Goal: Information Seeking & Learning: Learn about a topic

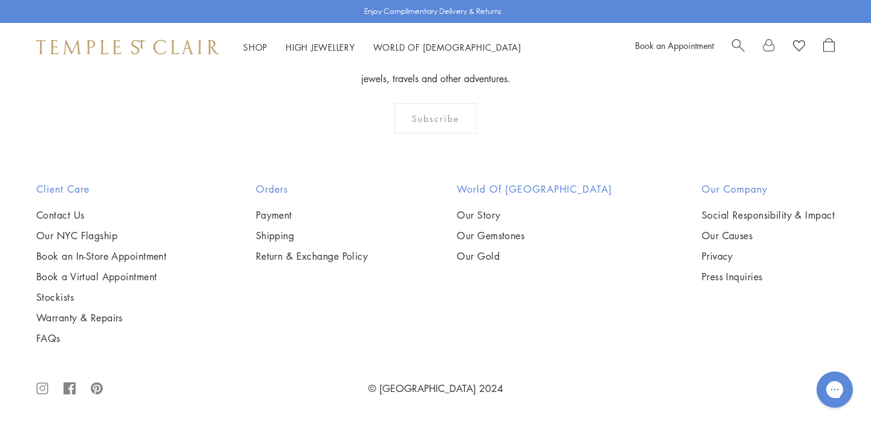
scroll to position [5386, 0]
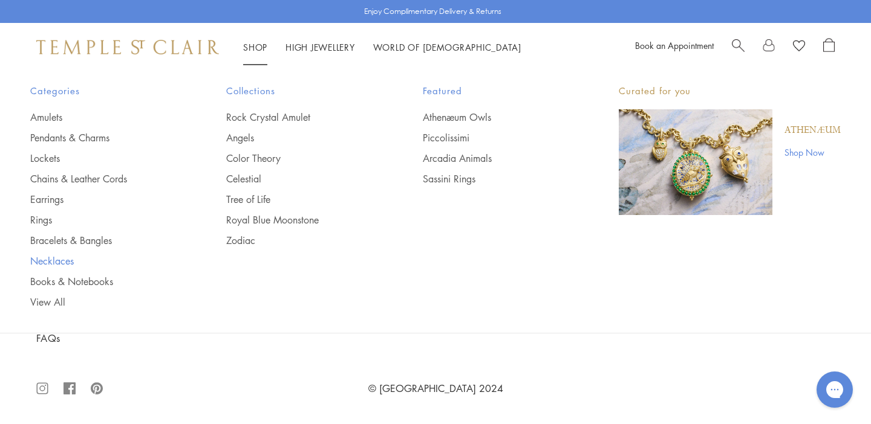
click at [53, 261] on link "Necklaces" at bounding box center [104, 261] width 148 height 13
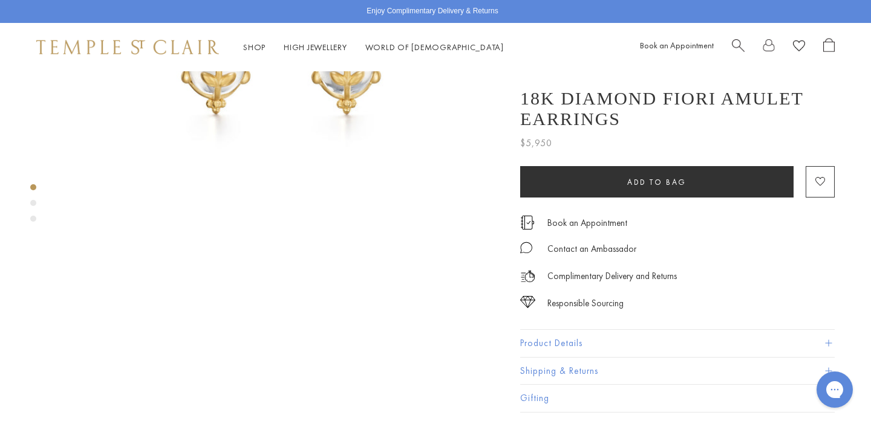
scroll to position [297, 0]
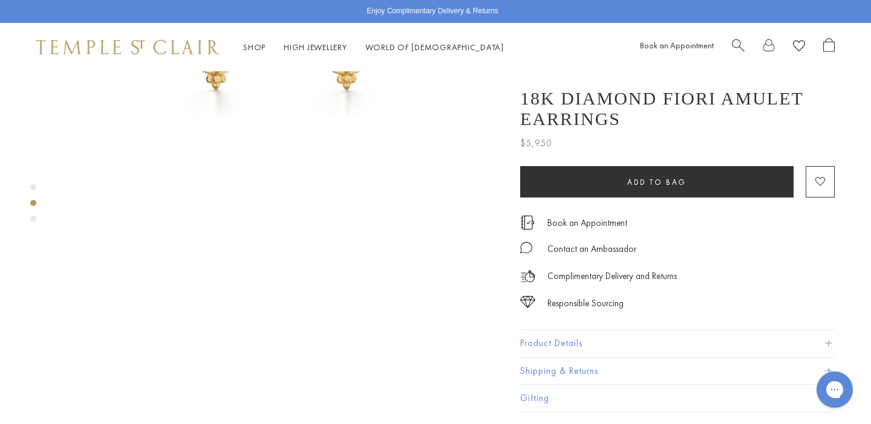
click at [567, 334] on button "Product Details" at bounding box center [677, 343] width 314 height 27
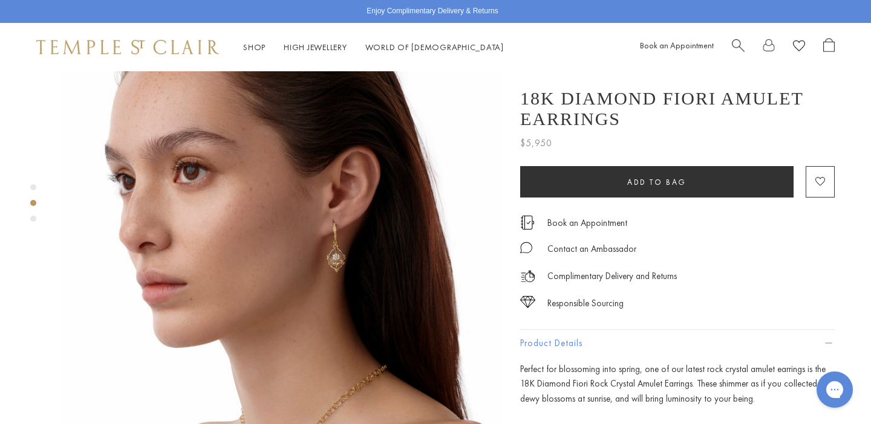
scroll to position [519, 0]
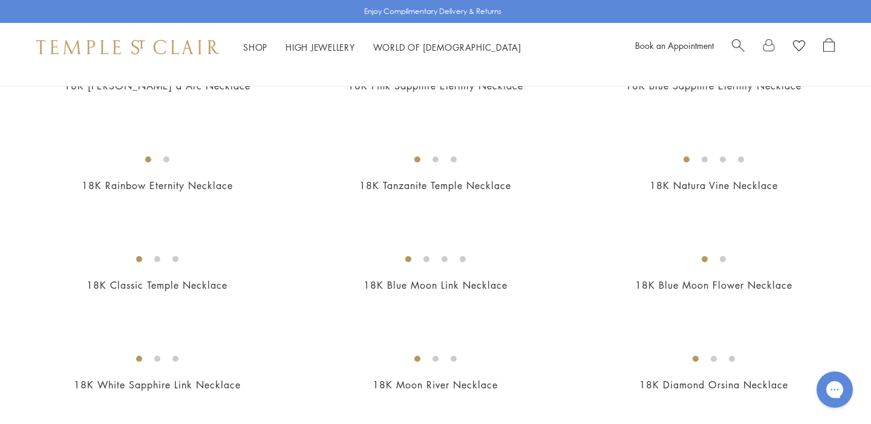
scroll to position [852, 0]
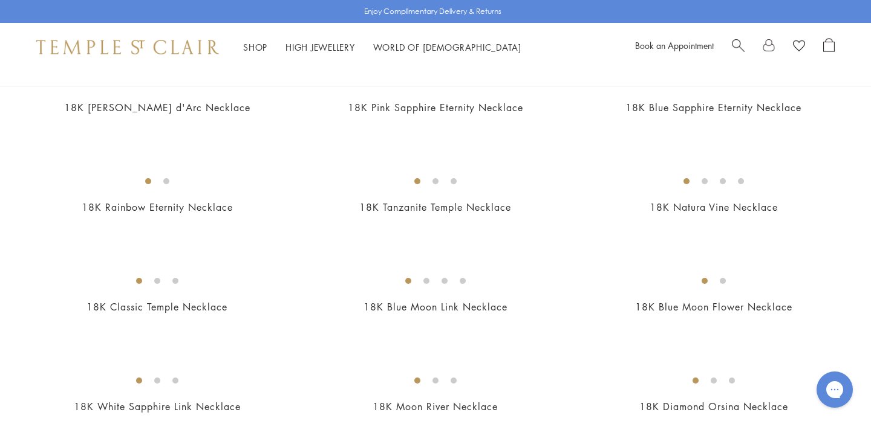
click at [0, 0] on img at bounding box center [0, 0] width 0 height 0
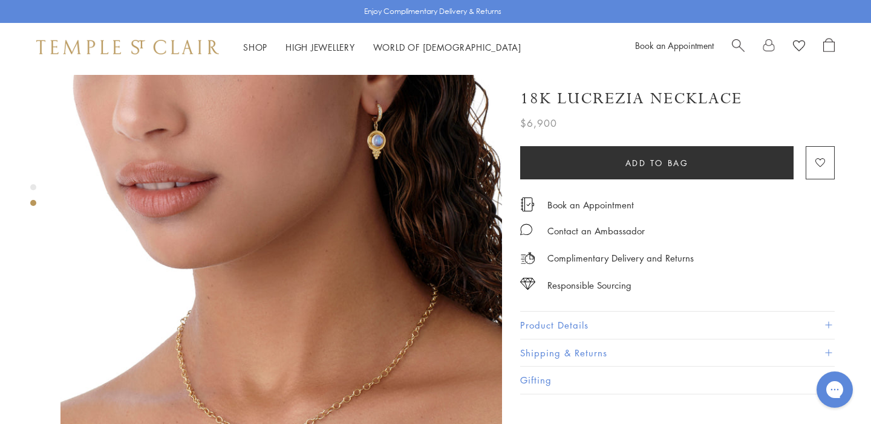
scroll to position [573, 0]
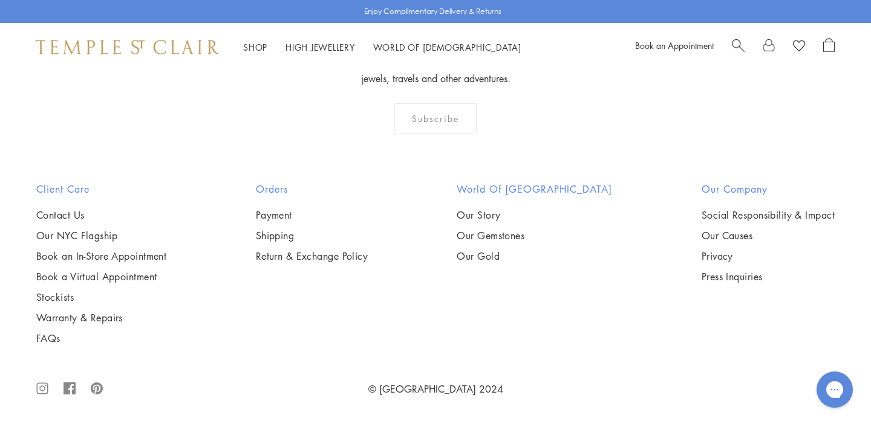
scroll to position [1854, 0]
click at [0, 0] on img at bounding box center [0, 0] width 0 height 0
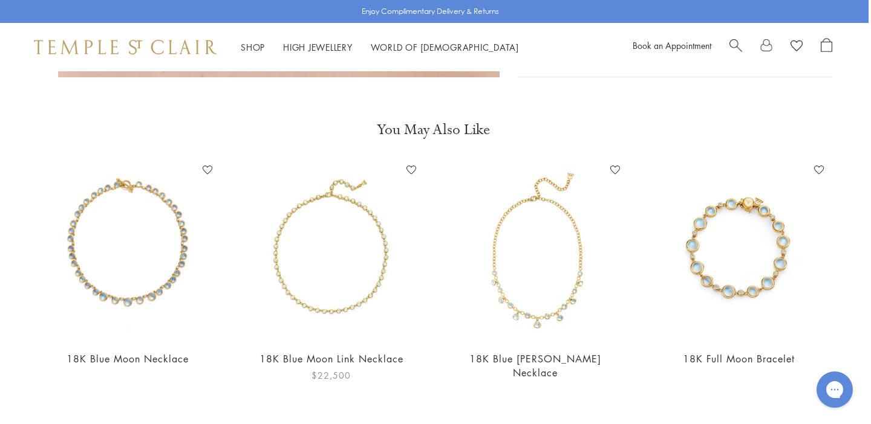
scroll to position [1355, 2]
click at [316, 216] on img at bounding box center [331, 250] width 180 height 180
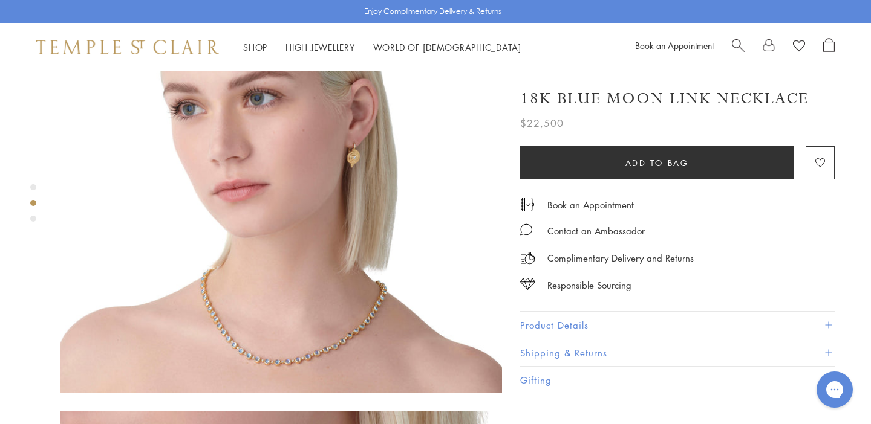
scroll to position [578, 0]
